Goal: Information Seeking & Learning: Understand process/instructions

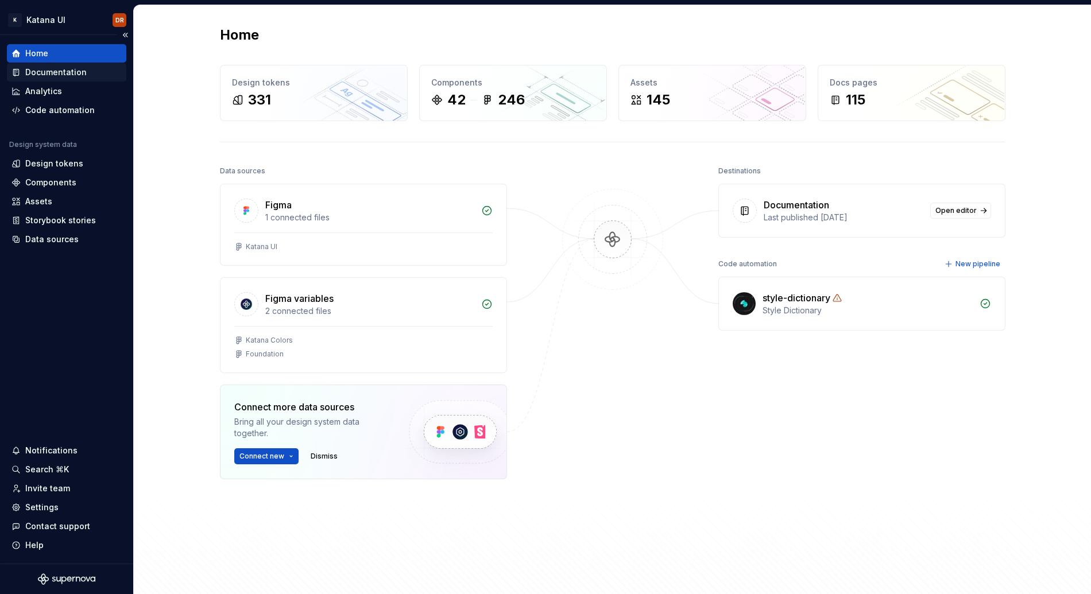
click at [66, 76] on div "Documentation" at bounding box center [55, 72] width 61 height 11
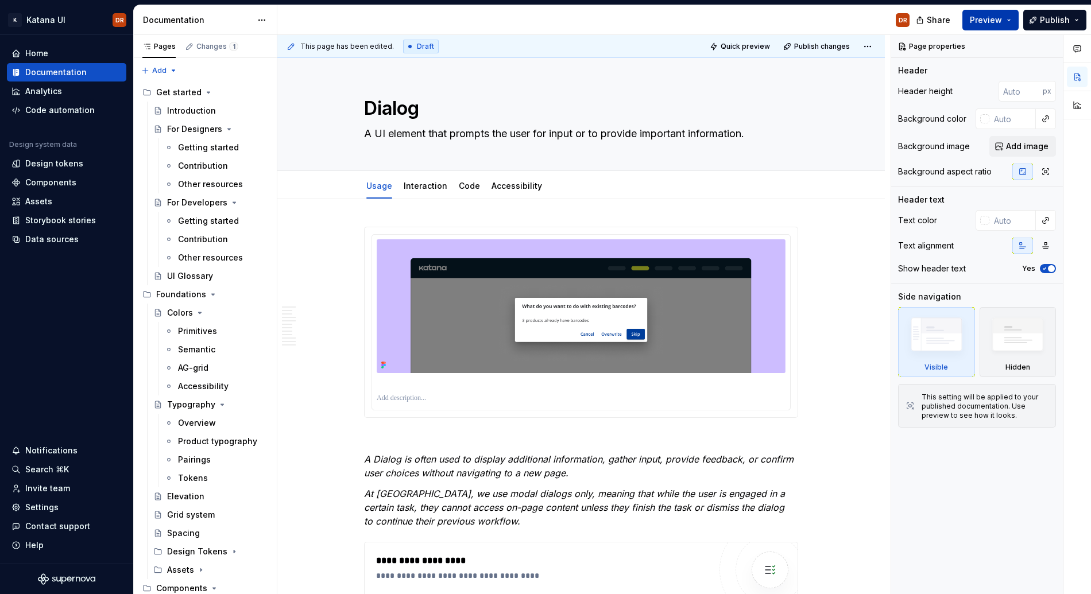
click at [1014, 18] on button "Preview" at bounding box center [990, 20] width 56 height 21
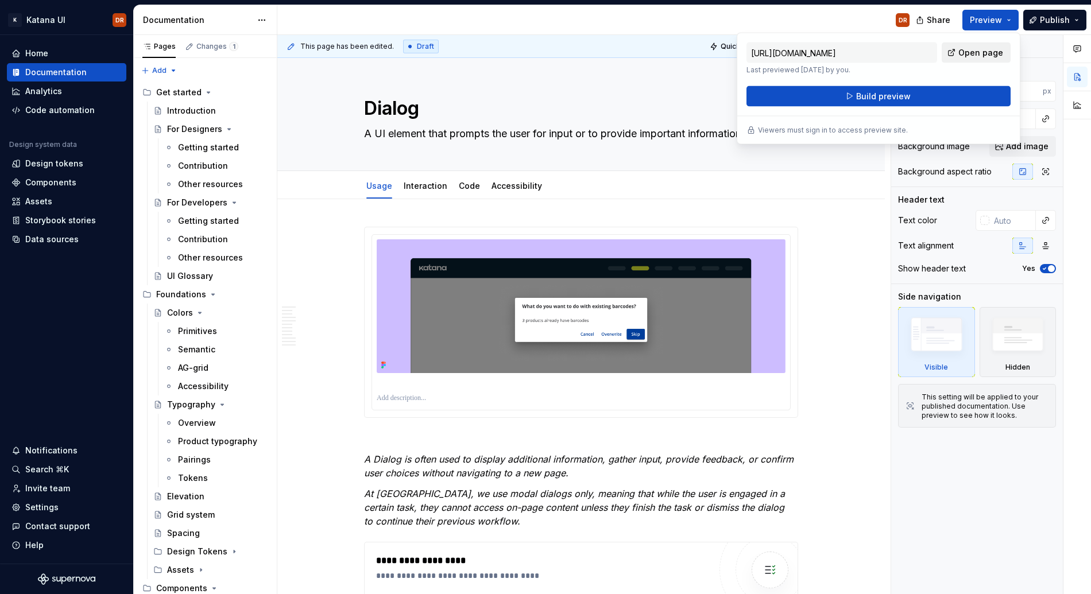
click at [972, 49] on span "Open page" at bounding box center [980, 52] width 45 height 11
type textarea "*"
